Goal: Information Seeking & Learning: Learn about a topic

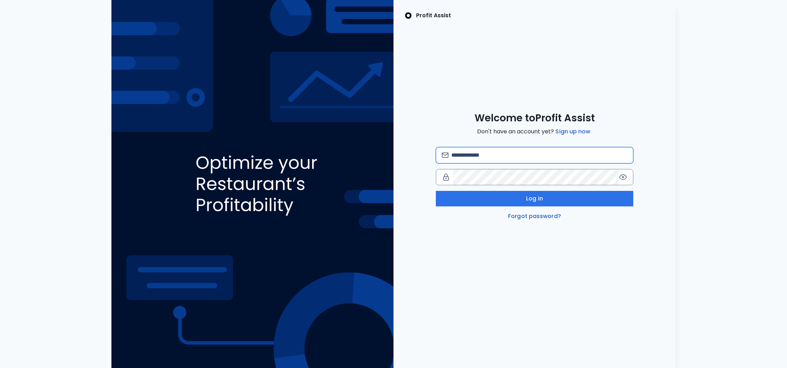
click at [480, 159] on input "email" at bounding box center [539, 155] width 176 height 16
click at [0, 367] on com-1password-button at bounding box center [0, 368] width 0 height 0
type input "**********"
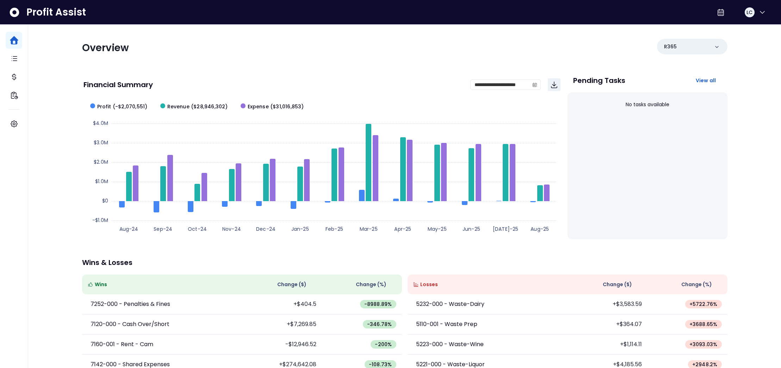
scroll to position [74, 0]
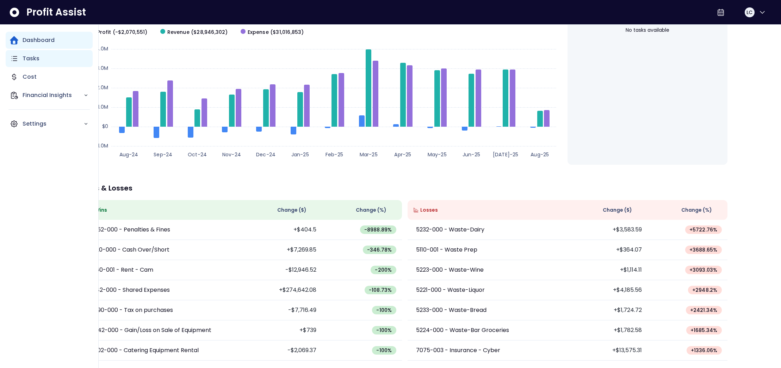
click at [29, 59] on p "Tasks" at bounding box center [31, 58] width 17 height 8
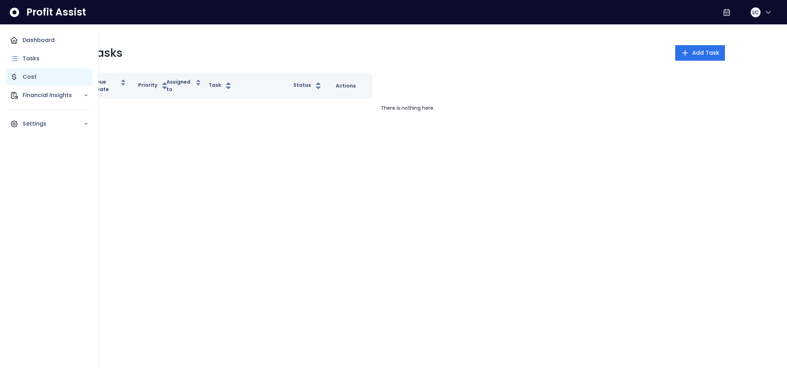
click at [17, 77] on icon "Main navigation" at bounding box center [14, 77] width 8 height 8
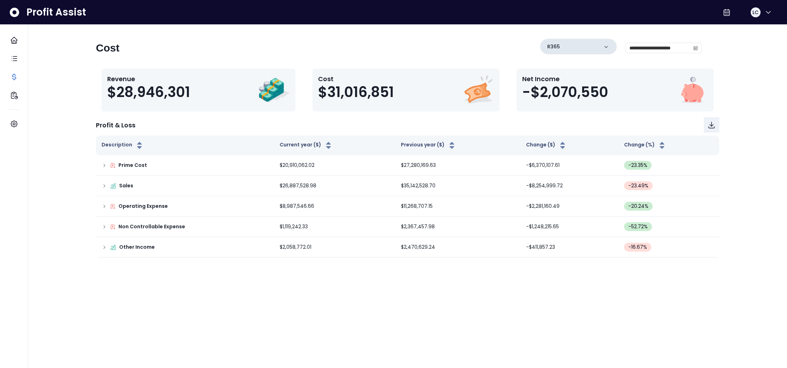
click at [605, 48] on icon at bounding box center [605, 46] width 7 height 7
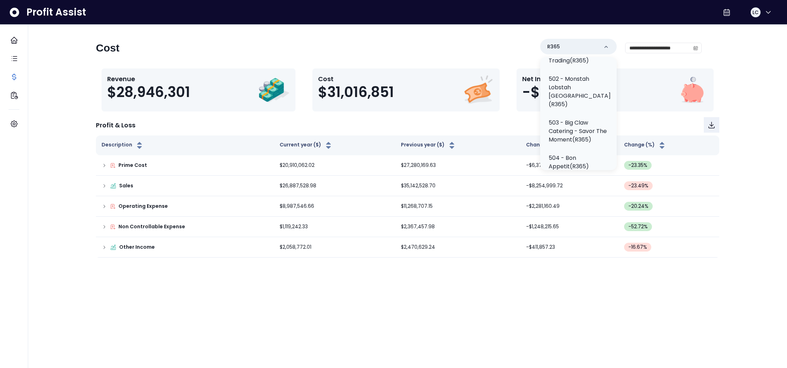
scroll to position [218, 0]
click at [558, 100] on p "502 - Monstah Lobstah [GEOGRAPHIC_DATA](R365)" at bounding box center [579, 90] width 62 height 34
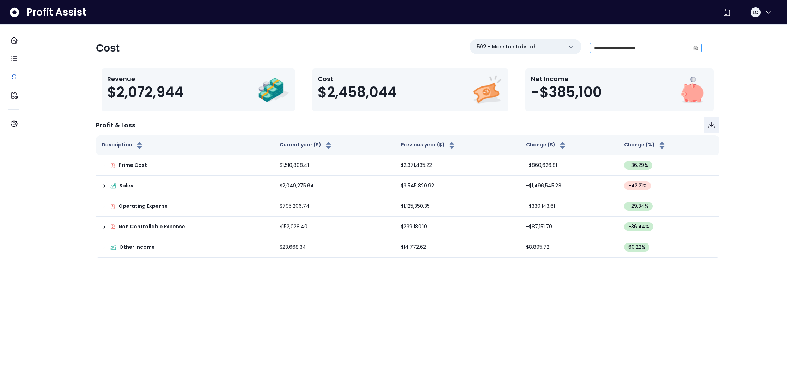
click at [695, 48] on icon "calendar" at bounding box center [695, 48] width 4 height 2
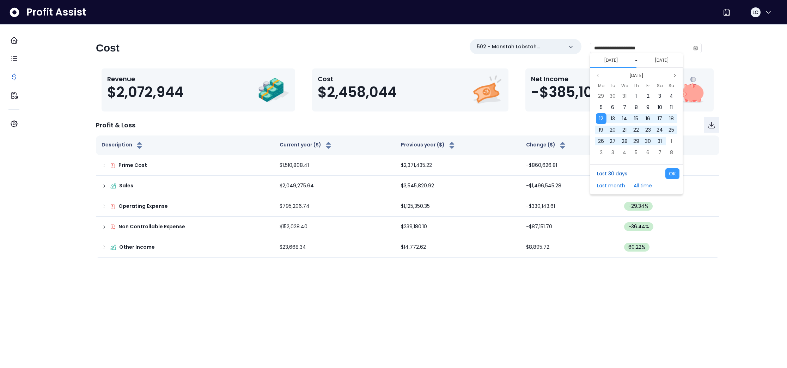
click at [616, 174] on button "Last 30 days" at bounding box center [611, 173] width 37 height 11
click at [617, 187] on button "Last month" at bounding box center [610, 185] width 35 height 11
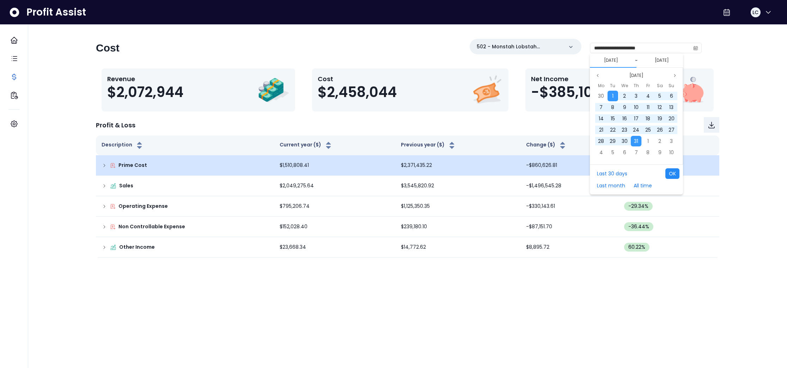
click at [677, 174] on button "OK" at bounding box center [672, 173] width 14 height 11
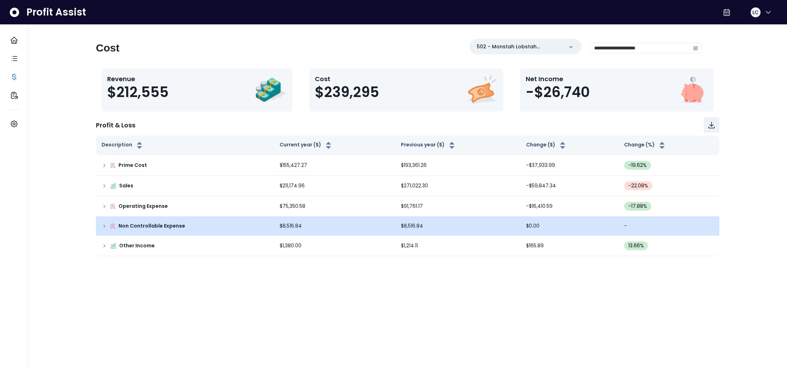
click at [105, 227] on icon at bounding box center [105, 226] width 6 height 6
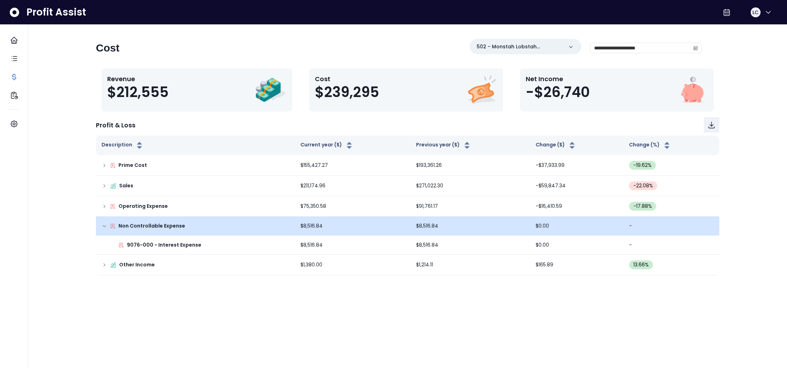
click at [103, 226] on icon at bounding box center [105, 226] width 6 height 6
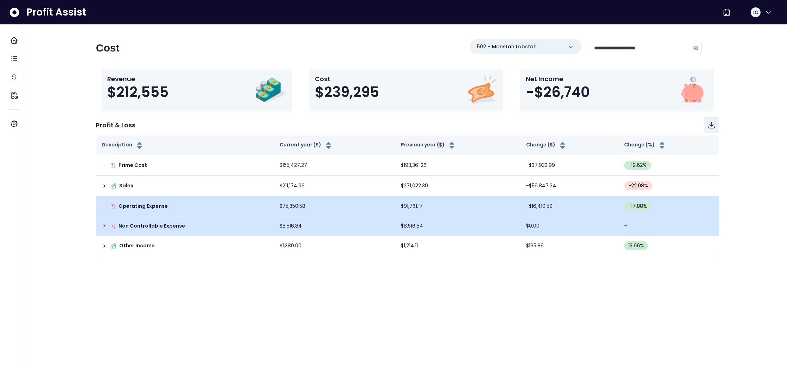
click at [105, 208] on icon at bounding box center [105, 206] width 6 height 6
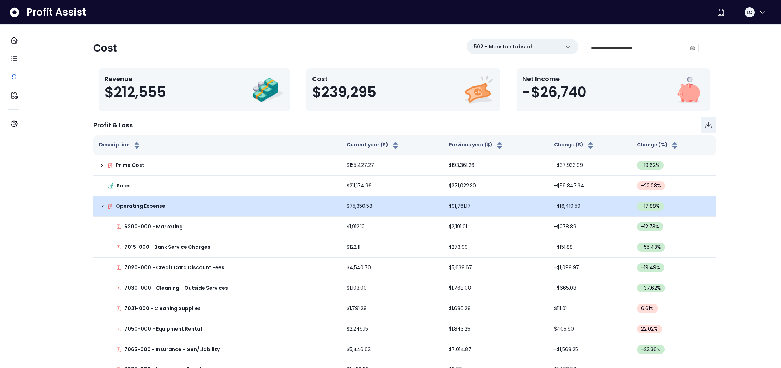
click at [105, 208] on div "Operating Expense" at bounding box center [217, 205] width 236 height 7
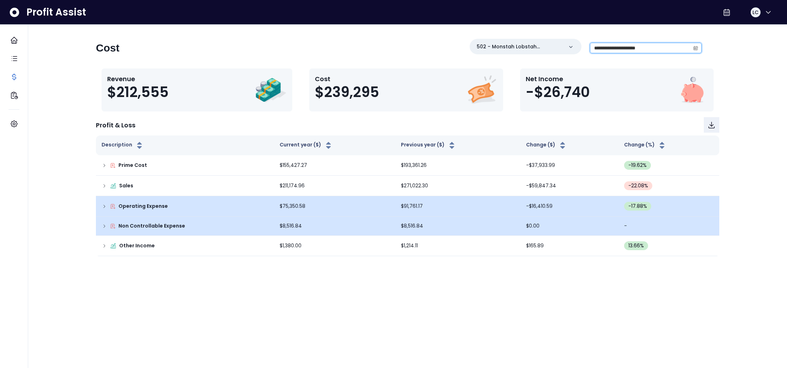
click at [671, 47] on input "**********" at bounding box center [640, 48] width 100 height 10
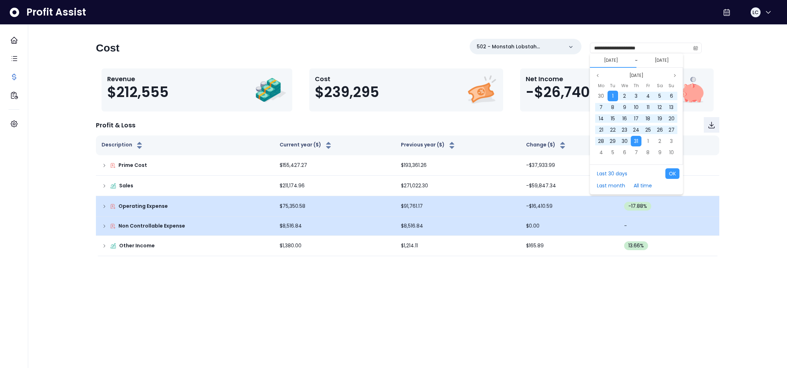
click at [621, 61] on button "[DATE]" at bounding box center [611, 60] width 20 height 8
click at [616, 61] on button "[DATE]" at bounding box center [611, 60] width 20 height 8
click at [598, 76] on icon "page previous" at bounding box center [597, 75] width 4 height 4
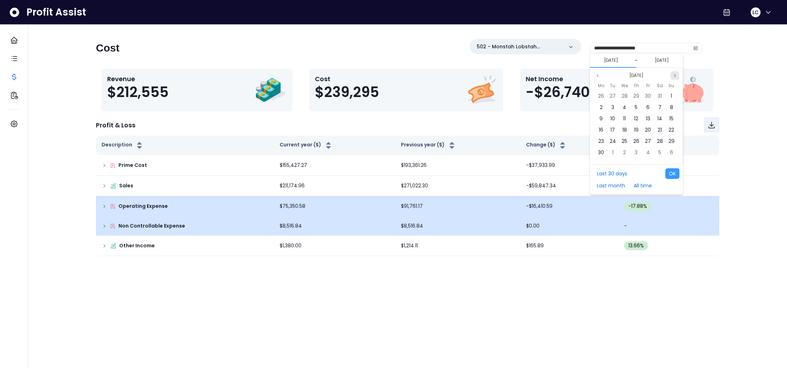
click at [671, 75] on button "Next month" at bounding box center [674, 75] width 8 height 8
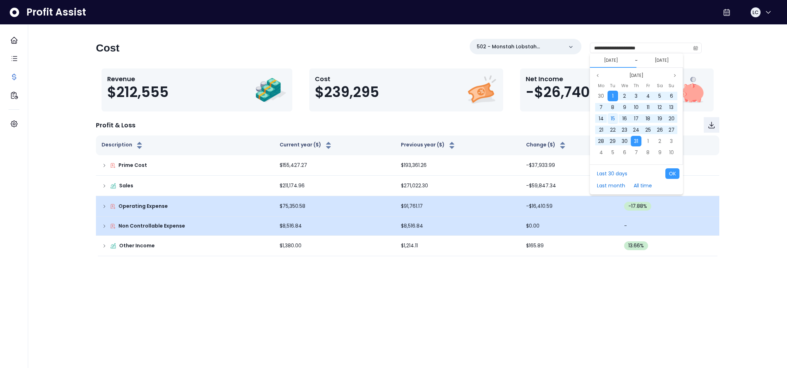
click at [613, 117] on span "15" at bounding box center [612, 118] width 4 height 7
click at [659, 65] on div "[DATE] ~ [DATE]" at bounding box center [636, 60] width 93 height 14
click at [659, 61] on button "[DATE]" at bounding box center [662, 60] width 20 height 8
click at [677, 75] on button "Next month" at bounding box center [674, 75] width 8 height 8
click at [603, 117] on div "11" at bounding box center [601, 118] width 11 height 11
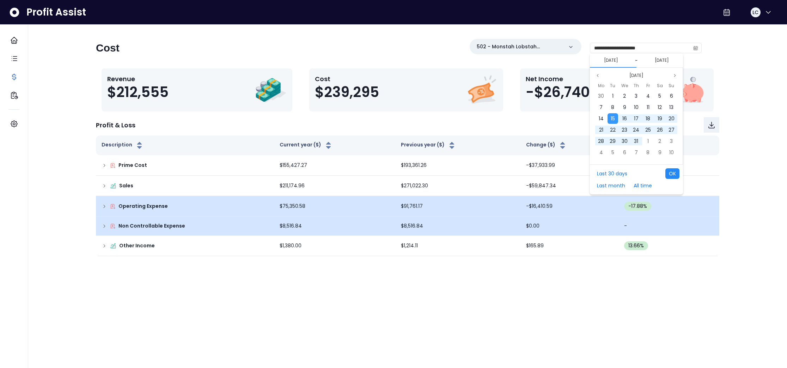
click at [672, 175] on button "OK" at bounding box center [672, 173] width 14 height 11
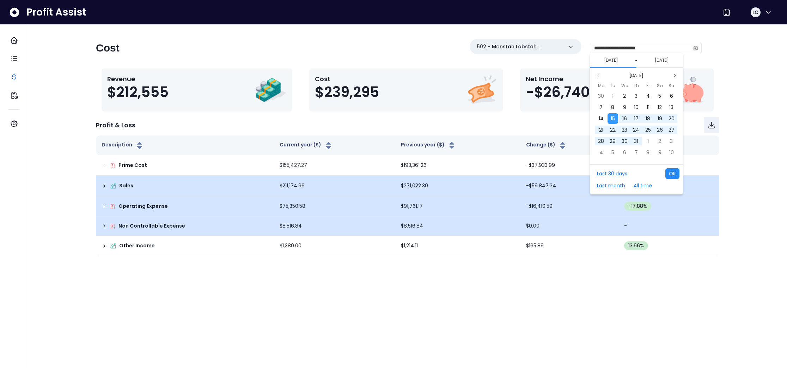
type input "**********"
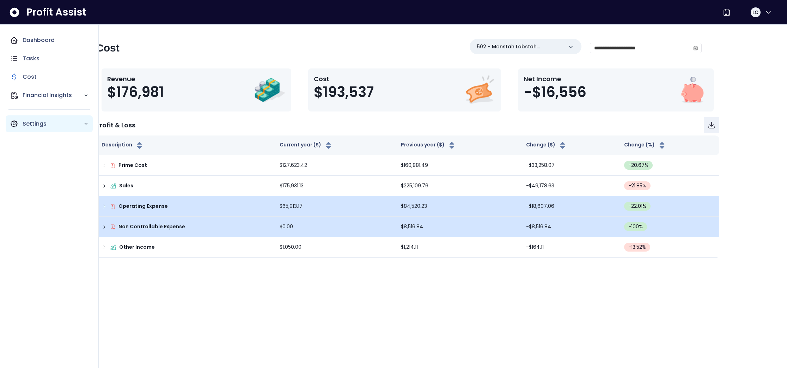
click at [13, 122] on icon "Main navigation" at bounding box center [14, 123] width 8 height 8
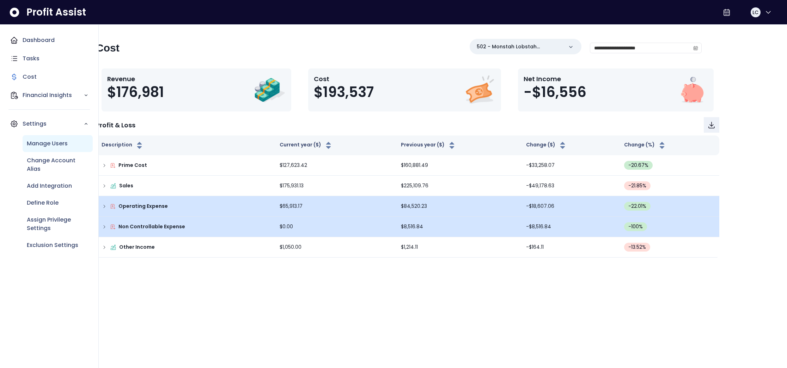
click at [42, 146] on p "Manage Users" at bounding box center [47, 143] width 41 height 8
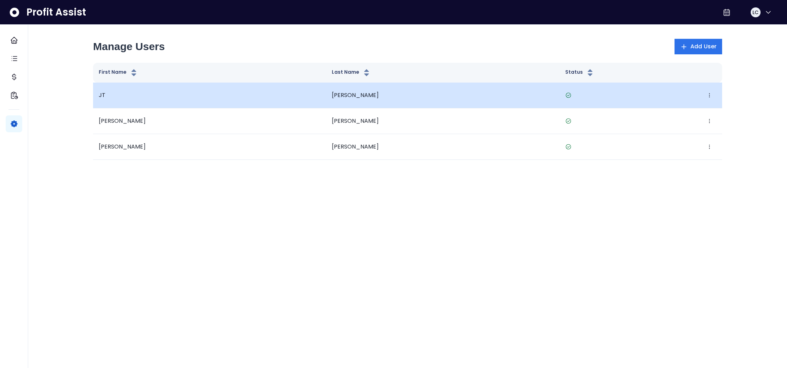
click at [285, 97] on td "JT" at bounding box center [209, 95] width 233 height 26
click at [710, 96] on icon "button" at bounding box center [709, 95] width 6 height 6
click at [715, 114] on icon "button" at bounding box center [711, 116] width 8 height 8
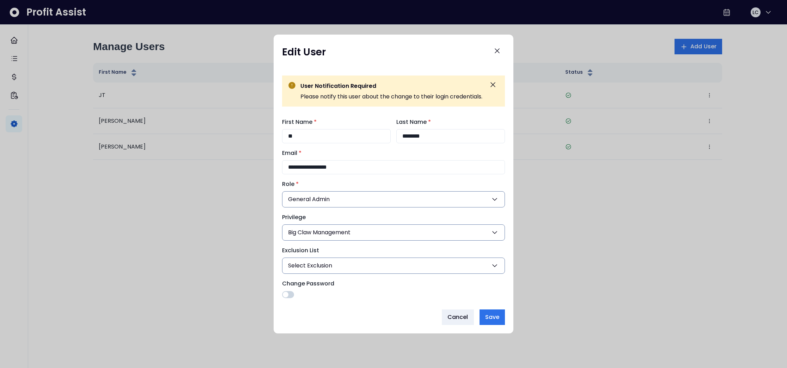
click at [290, 296] on span at bounding box center [288, 294] width 12 height 7
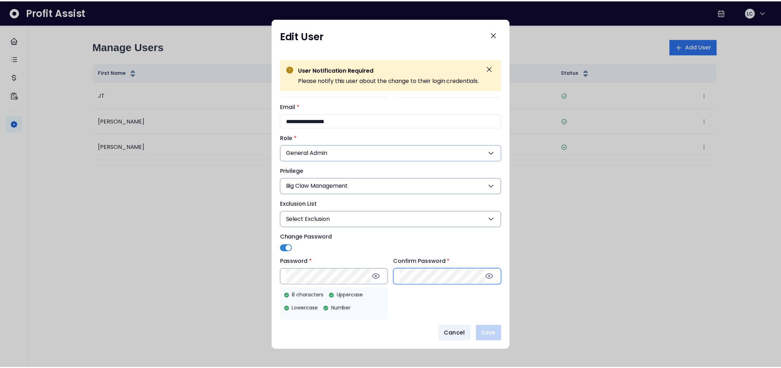
scroll to position [1, 0]
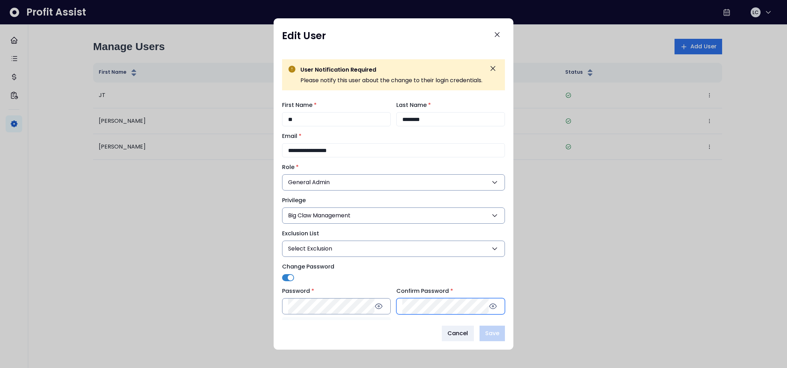
click at [412, 277] on div "**********" at bounding box center [393, 207] width 223 height 213
click at [342, 331] on div "Cancel Save" at bounding box center [393, 333] width 223 height 16
click at [497, 331] on span "Save" at bounding box center [492, 333] width 14 height 8
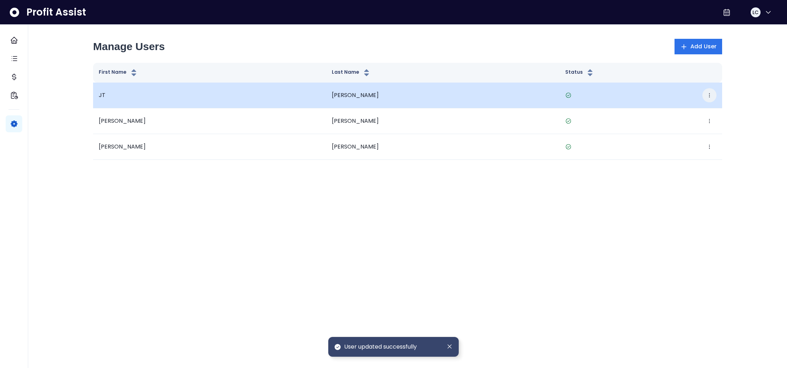
click at [709, 94] on icon "button" at bounding box center [709, 95] width 6 height 6
click at [711, 116] on icon "button" at bounding box center [711, 116] width 8 height 8
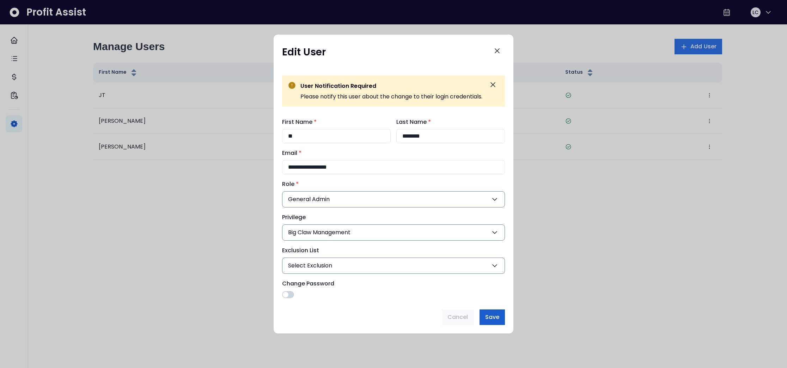
click at [494, 317] on span "Save" at bounding box center [492, 317] width 14 height 8
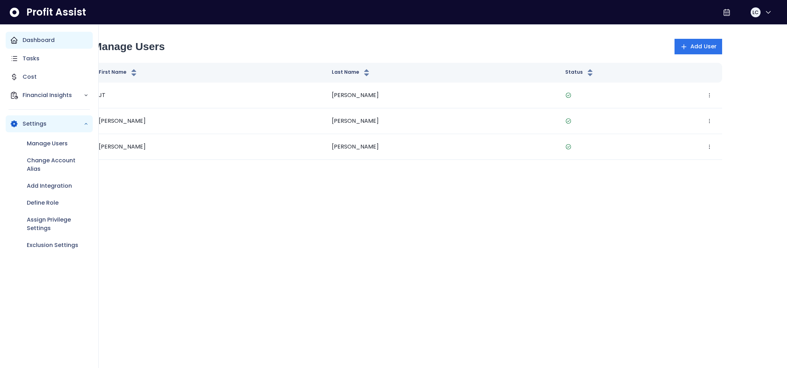
click at [13, 39] on icon "Main navigation" at bounding box center [14, 40] width 8 height 8
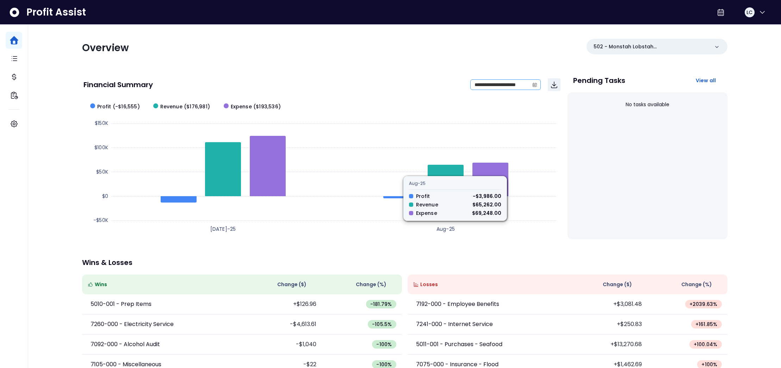
click at [536, 88] on span at bounding box center [534, 85] width 11 height 10
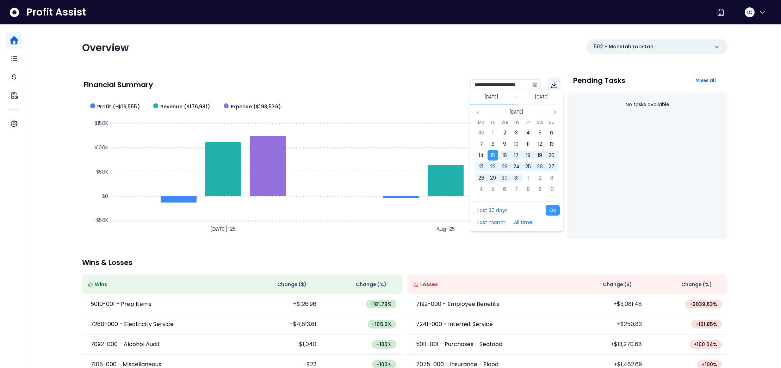
click at [496, 102] on div "[DATE] ~ [DATE]" at bounding box center [517, 97] width 93 height 14
click at [524, 86] on input "**********" at bounding box center [500, 85] width 59 height 10
click at [536, 97] on button "[DATE]" at bounding box center [542, 97] width 20 height 8
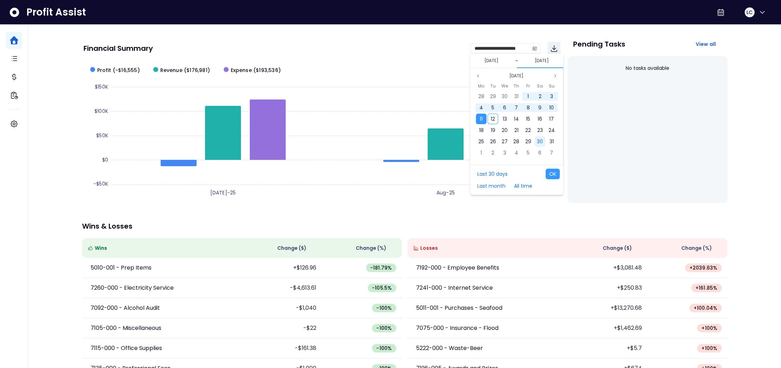
scroll to position [37, 0]
click at [482, 116] on span "11" at bounding box center [481, 118] width 3 height 7
click at [497, 61] on button "[DATE]" at bounding box center [492, 60] width 20 height 8
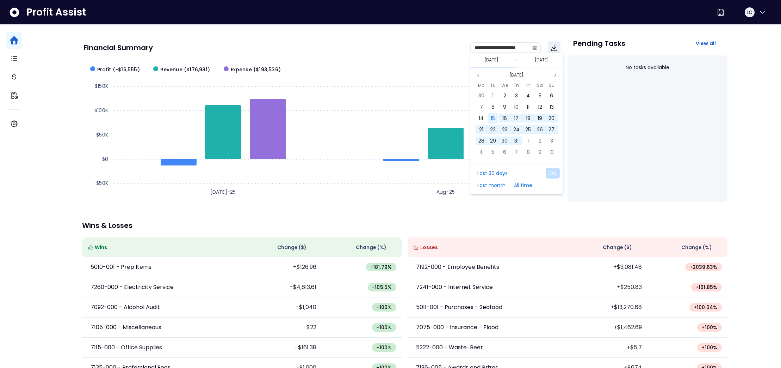
click at [490, 118] on div "15" at bounding box center [493, 118] width 11 height 11
click at [542, 63] on button "[DATE]" at bounding box center [542, 60] width 20 height 8
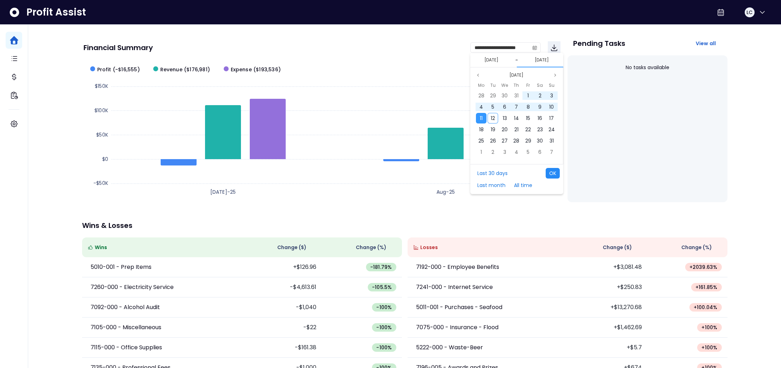
click at [557, 176] on button "OK" at bounding box center [553, 173] width 14 height 11
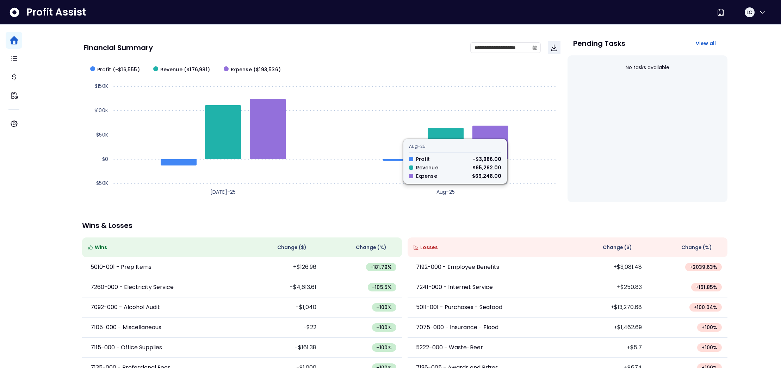
click at [444, 45] on div "Financial Summary" at bounding box center [277, 47] width 387 height 7
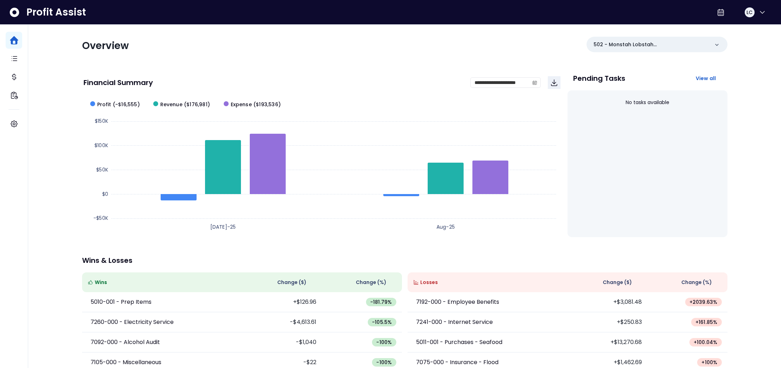
scroll to position [0, 0]
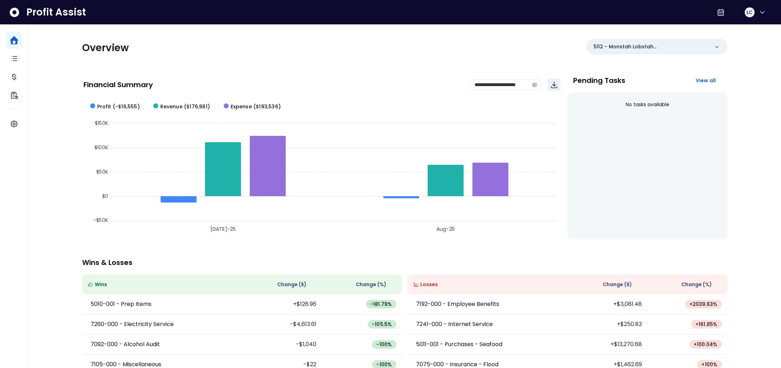
click at [327, 238] on div "**********" at bounding box center [322, 155] width 480 height 168
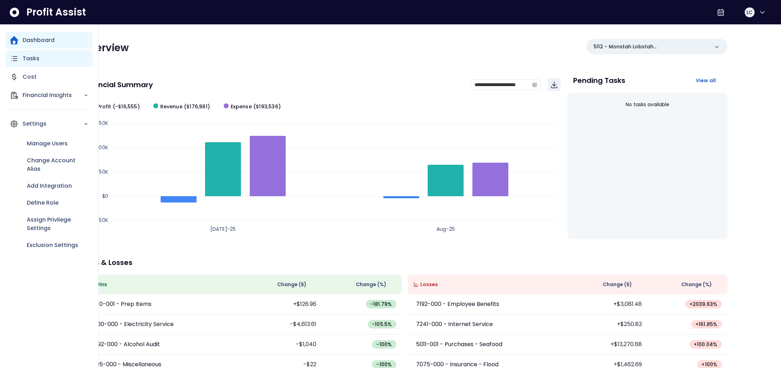
click at [13, 58] on icon "Main navigation" at bounding box center [14, 58] width 8 height 8
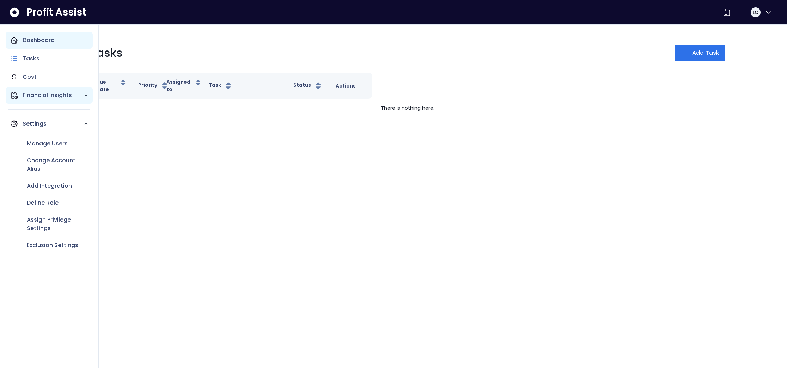
click at [31, 95] on p "Financial Insights" at bounding box center [53, 95] width 61 height 8
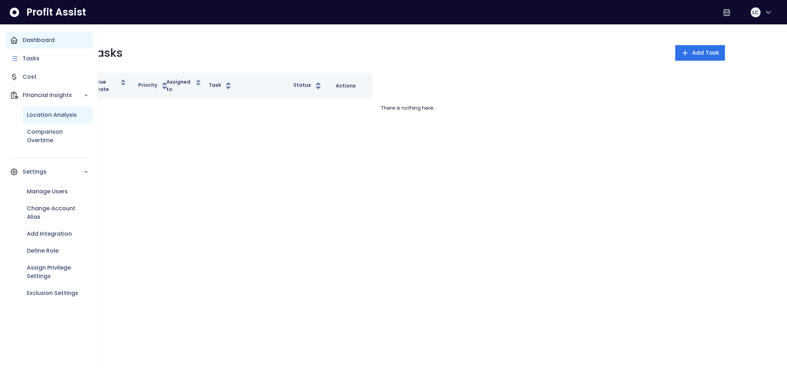
click at [47, 113] on p "Location Analysis" at bounding box center [52, 115] width 50 height 8
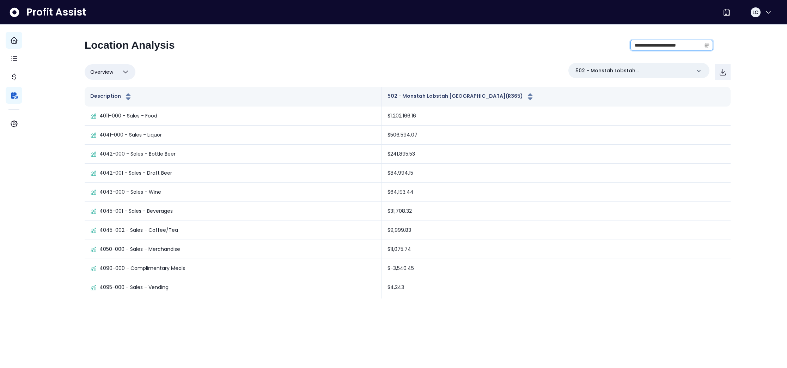
click at [656, 47] on input "**********" at bounding box center [666, 45] width 70 height 10
click at [607, 47] on div "**********" at bounding box center [399, 48] width 628 height 18
click at [699, 70] on icon at bounding box center [698, 70] width 7 height 7
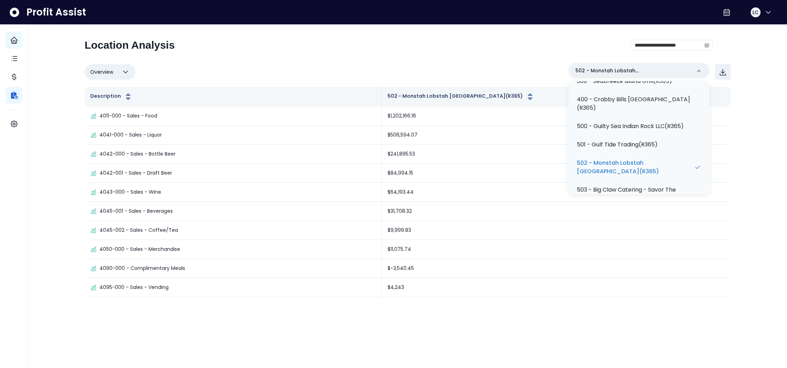
scroll to position [108, 0]
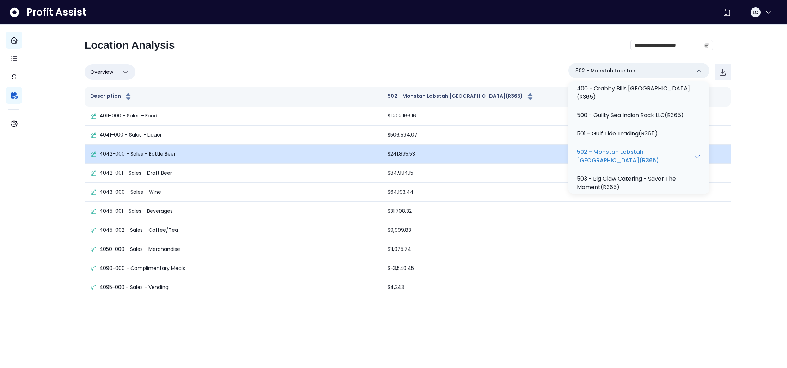
click at [606, 150] on p "502 - Monstah Lobstah [GEOGRAPHIC_DATA](R365)" at bounding box center [635, 156] width 117 height 17
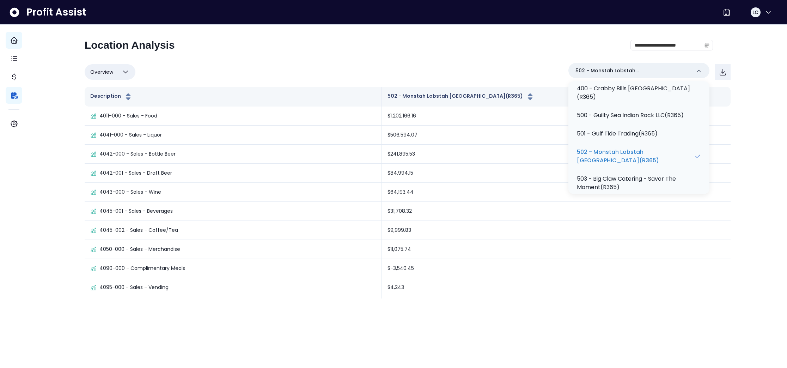
click at [508, 61] on div "**********" at bounding box center [408, 168] width 646 height 259
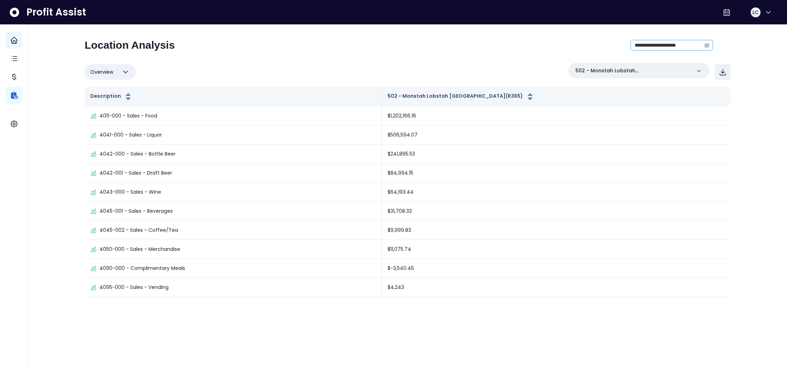
click at [707, 46] on icon "calendar" at bounding box center [707, 45] width 4 height 2
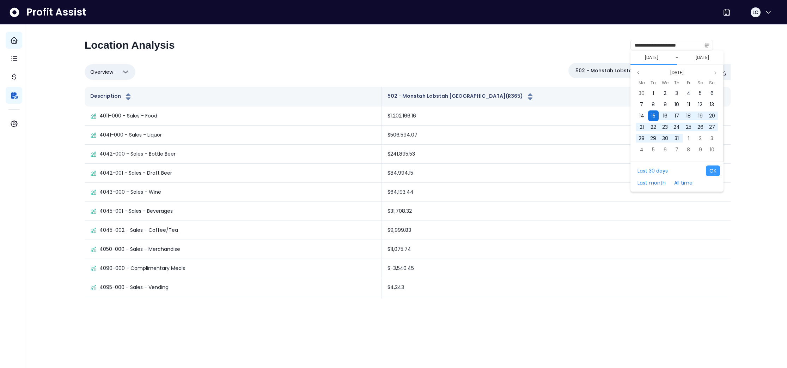
click at [653, 114] on span "15" at bounding box center [653, 115] width 4 height 7
click at [640, 116] on span "11" at bounding box center [641, 115] width 3 height 7
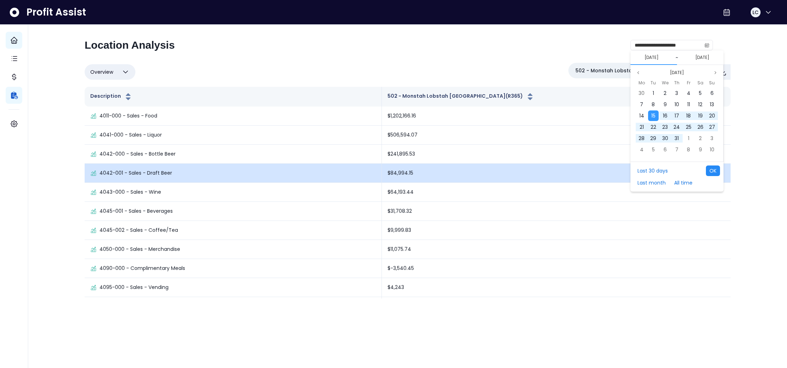
click at [712, 170] on button "OK" at bounding box center [713, 170] width 14 height 11
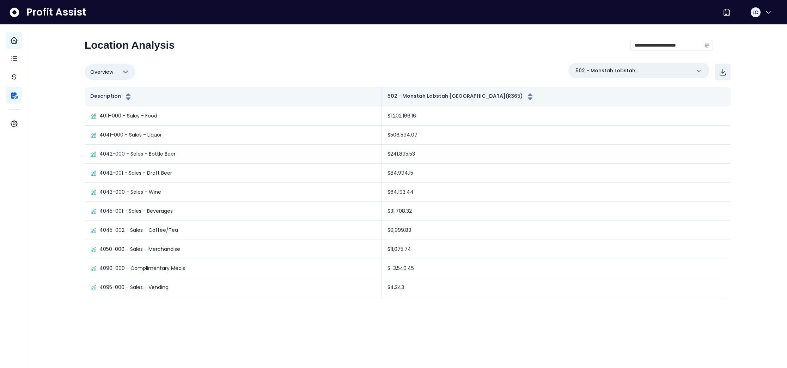
click at [529, 66] on div "Overview Overview % of cost % of sales % of budget ******** 502 - [GEOGRAPHIC_D…" at bounding box center [408, 72] width 646 height 18
click at [426, 64] on div "Overview Overview % of cost % of sales % of budget ******** 502 - [GEOGRAPHIC_D…" at bounding box center [408, 72] width 646 height 18
click at [722, 13] on icon at bounding box center [726, 12] width 8 height 8
click at [681, 29] on span "MM-dd-yyyy" at bounding box center [689, 27] width 68 height 8
click at [722, 13] on icon at bounding box center [726, 12] width 8 height 8
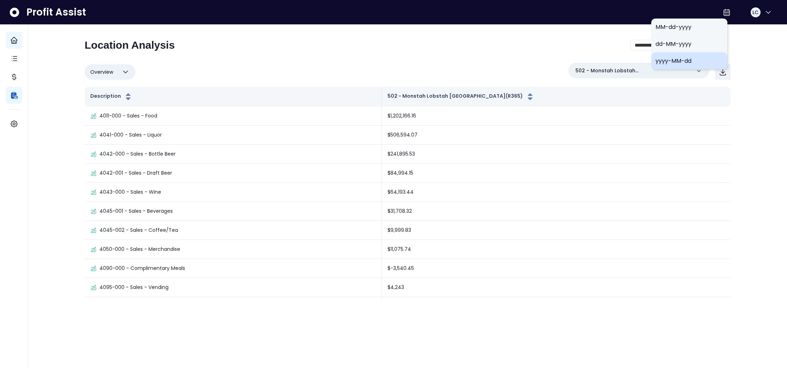
click at [676, 60] on span "yyyy-MM-dd" at bounding box center [689, 61] width 68 height 8
click at [724, 12] on icon at bounding box center [727, 12] width 6 height 6
click at [702, 27] on span "MM-dd-yyyy" at bounding box center [689, 27] width 68 height 8
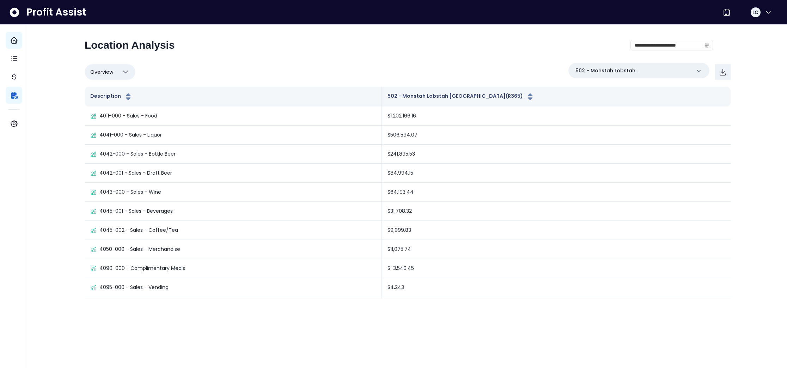
click at [129, 69] on icon "button" at bounding box center [125, 72] width 8 height 8
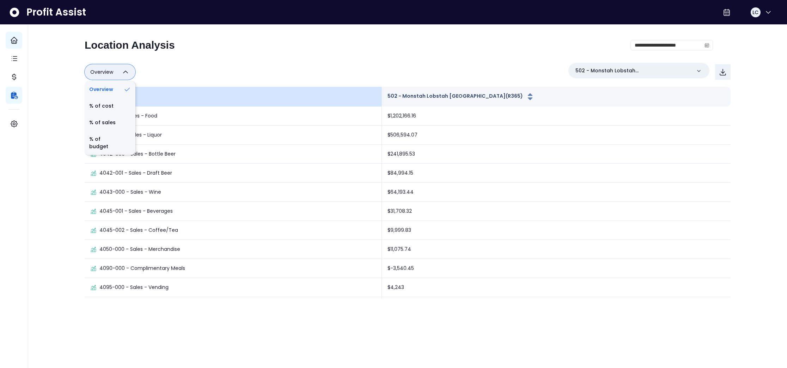
click at [112, 103] on li "% of cost" at bounding box center [110, 106] width 51 height 17
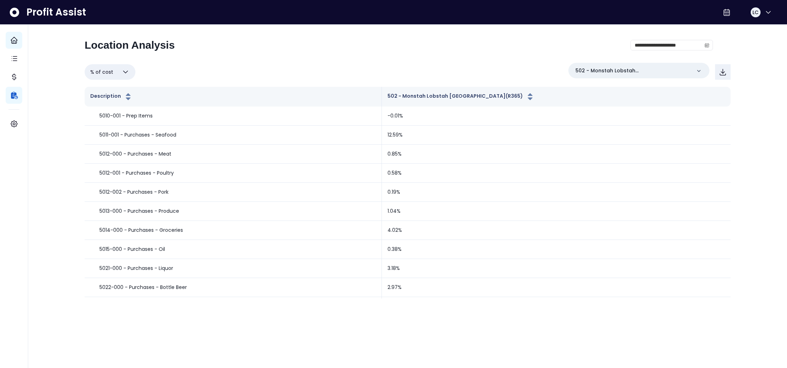
click at [121, 70] on icon "button" at bounding box center [125, 72] width 8 height 8
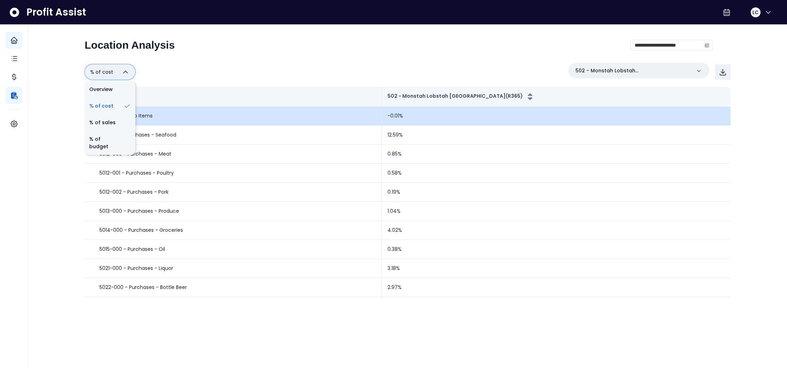
click at [109, 125] on li "% of sales" at bounding box center [110, 122] width 51 height 17
type input "*********"
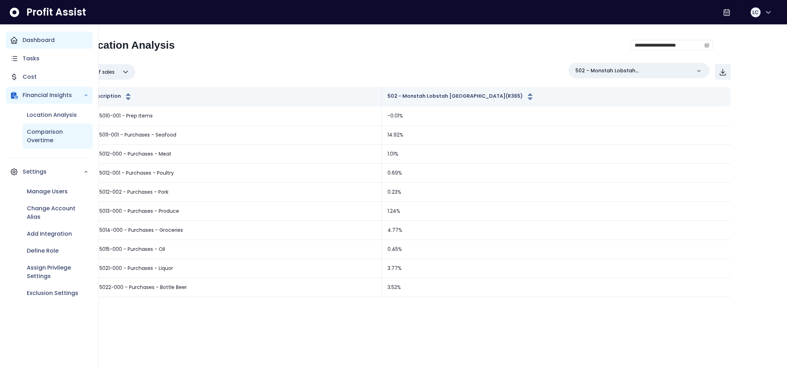
click at [44, 132] on p "Comparison Overtime" at bounding box center [58, 136] width 62 height 17
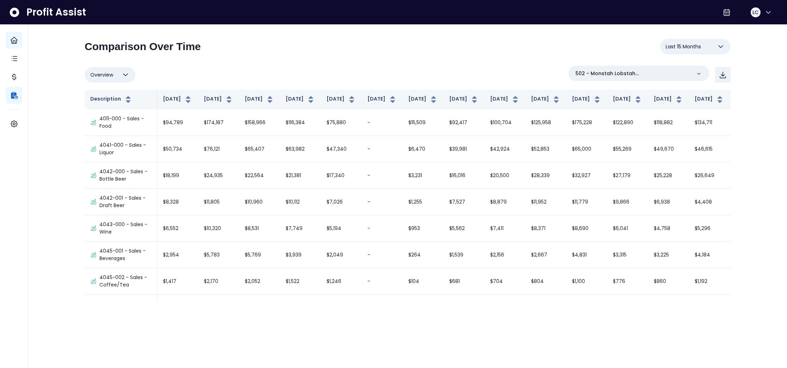
click at [722, 45] on icon "button" at bounding box center [720, 46] width 4 height 2
click at [722, 45] on icon "button" at bounding box center [720, 46] width 8 height 8
click at [352, 45] on div "**********" at bounding box center [408, 49] width 646 height 21
